Goal: Task Accomplishment & Management: Use online tool/utility

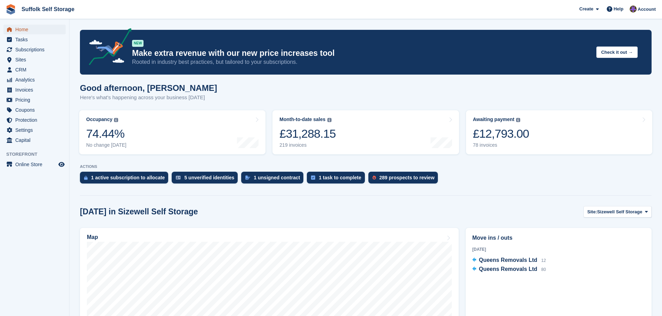
click at [21, 29] on span "Home" at bounding box center [36, 30] width 42 height 10
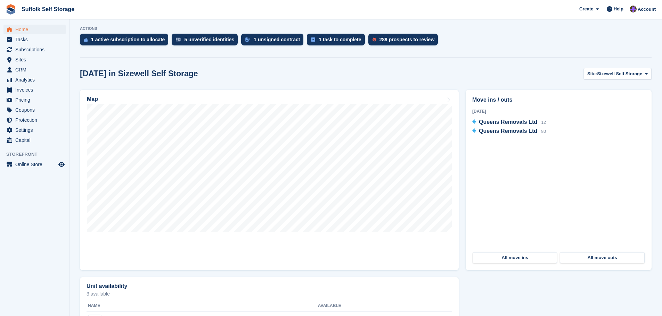
scroll to position [139, 0]
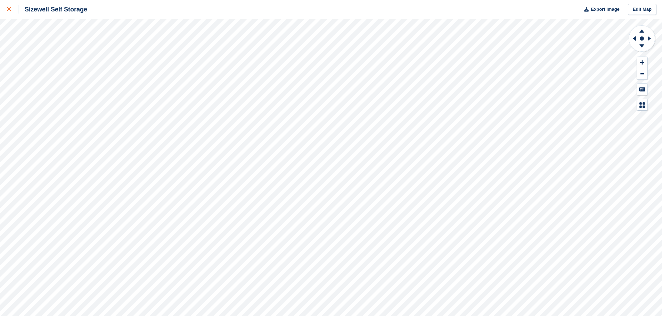
click at [15, 11] on div at bounding box center [12, 9] width 11 height 8
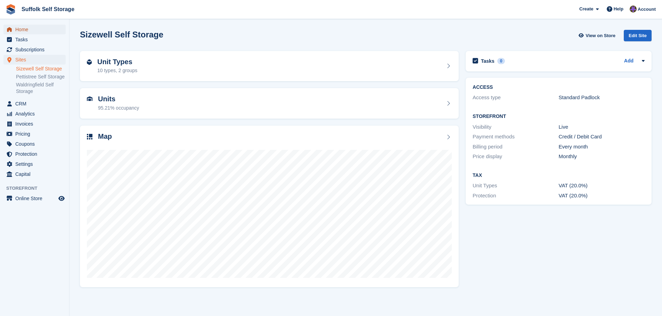
click at [20, 28] on span "Home" at bounding box center [36, 30] width 42 height 10
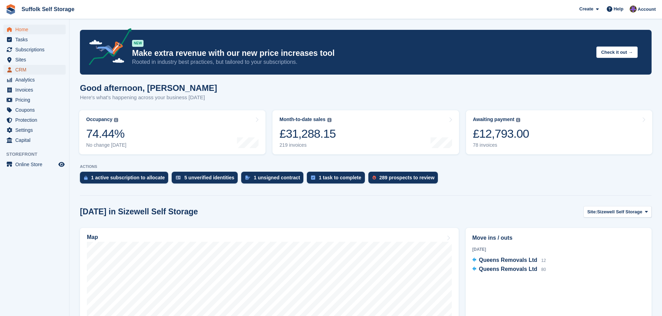
click at [20, 69] on span "CRM" at bounding box center [36, 70] width 42 height 10
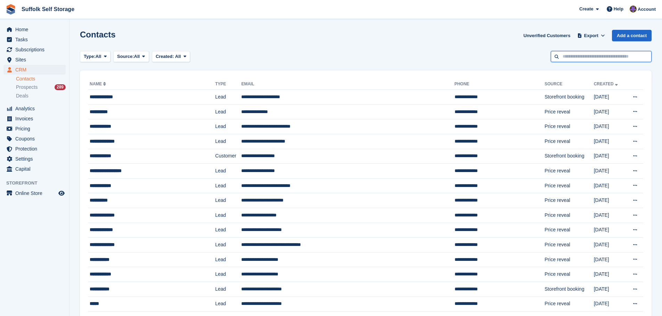
click at [580, 56] on input "text" at bounding box center [601, 56] width 101 height 11
type input "******"
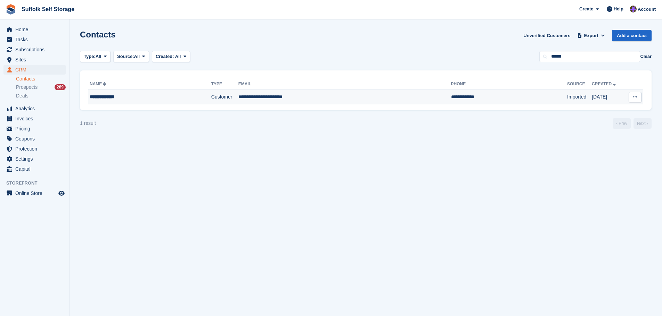
click at [567, 101] on td "Imported" at bounding box center [579, 97] width 25 height 15
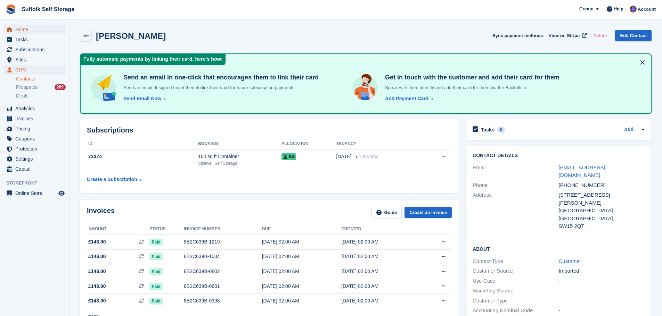
click at [27, 31] on span "Home" at bounding box center [36, 30] width 42 height 10
